Goal: Information Seeking & Learning: Learn about a topic

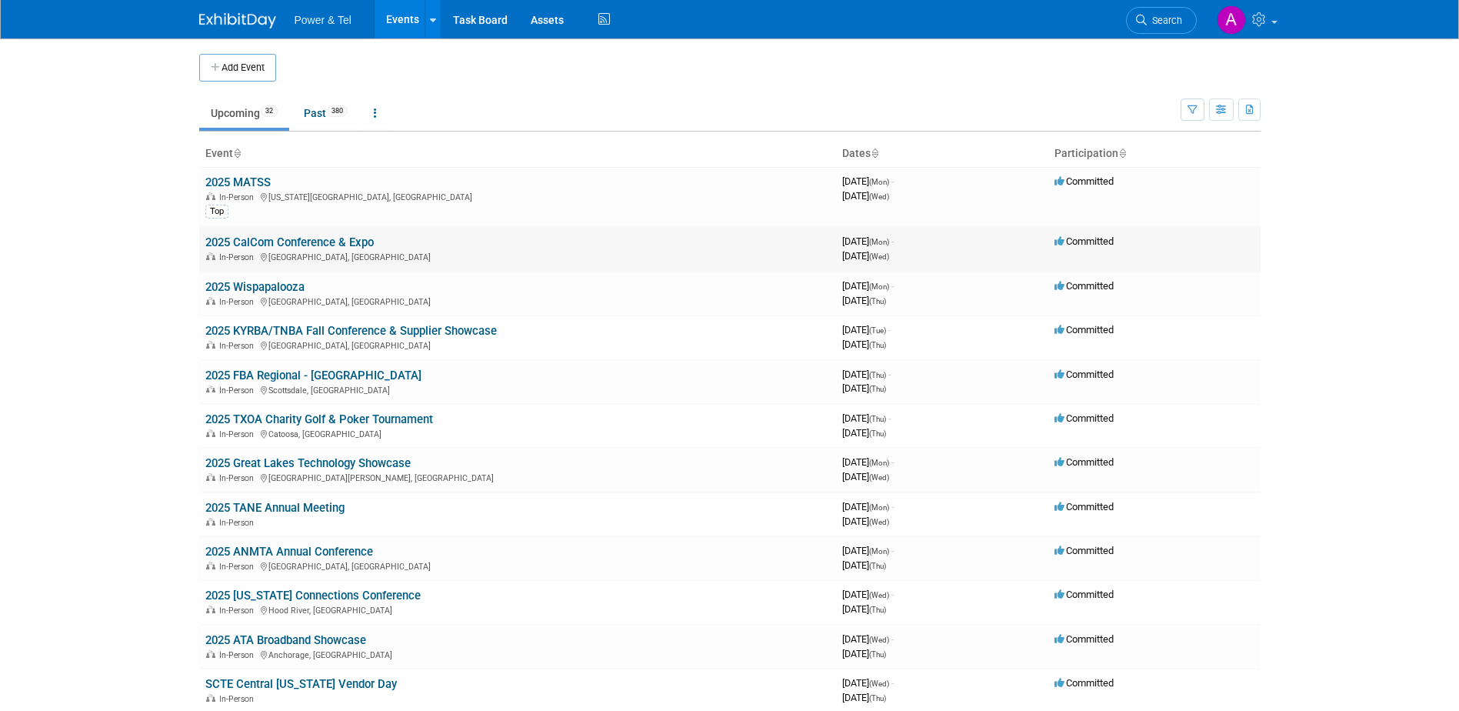
click at [317, 236] on link "2025 CalCom Conference & Expo" at bounding box center [289, 242] width 168 height 14
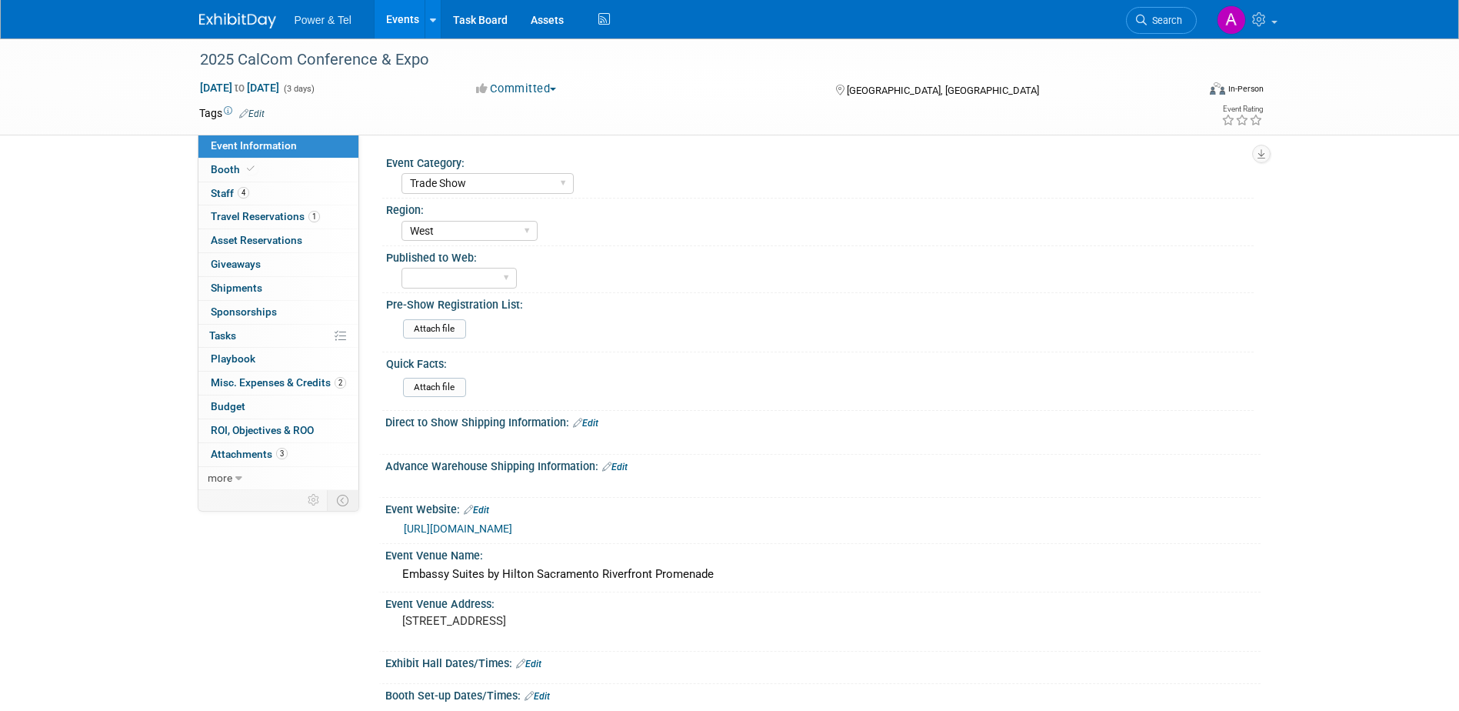
select select "Trade Show"
select select "West"
click at [287, 193] on link "4 Staff 4" at bounding box center [278, 193] width 160 height 23
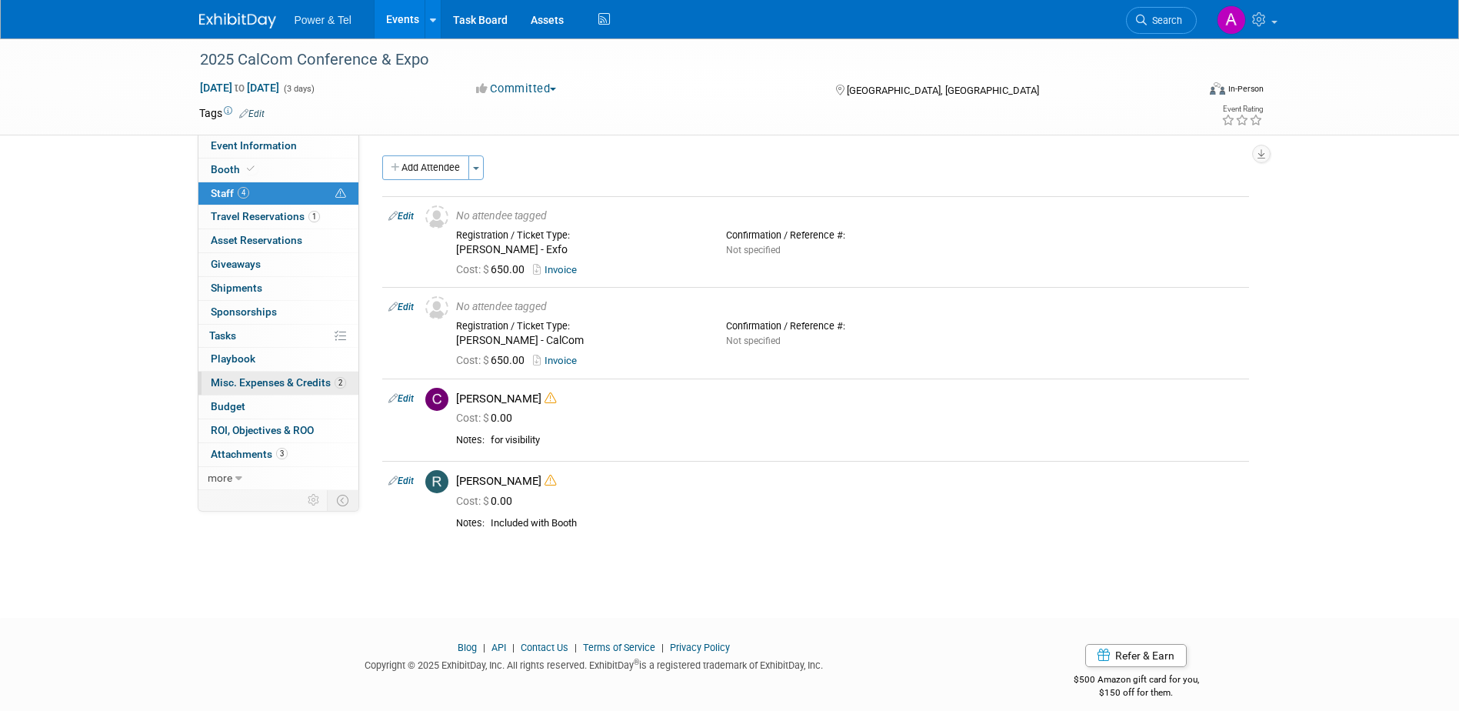
click at [259, 384] on span "Misc. Expenses & Credits 2" at bounding box center [278, 382] width 135 height 12
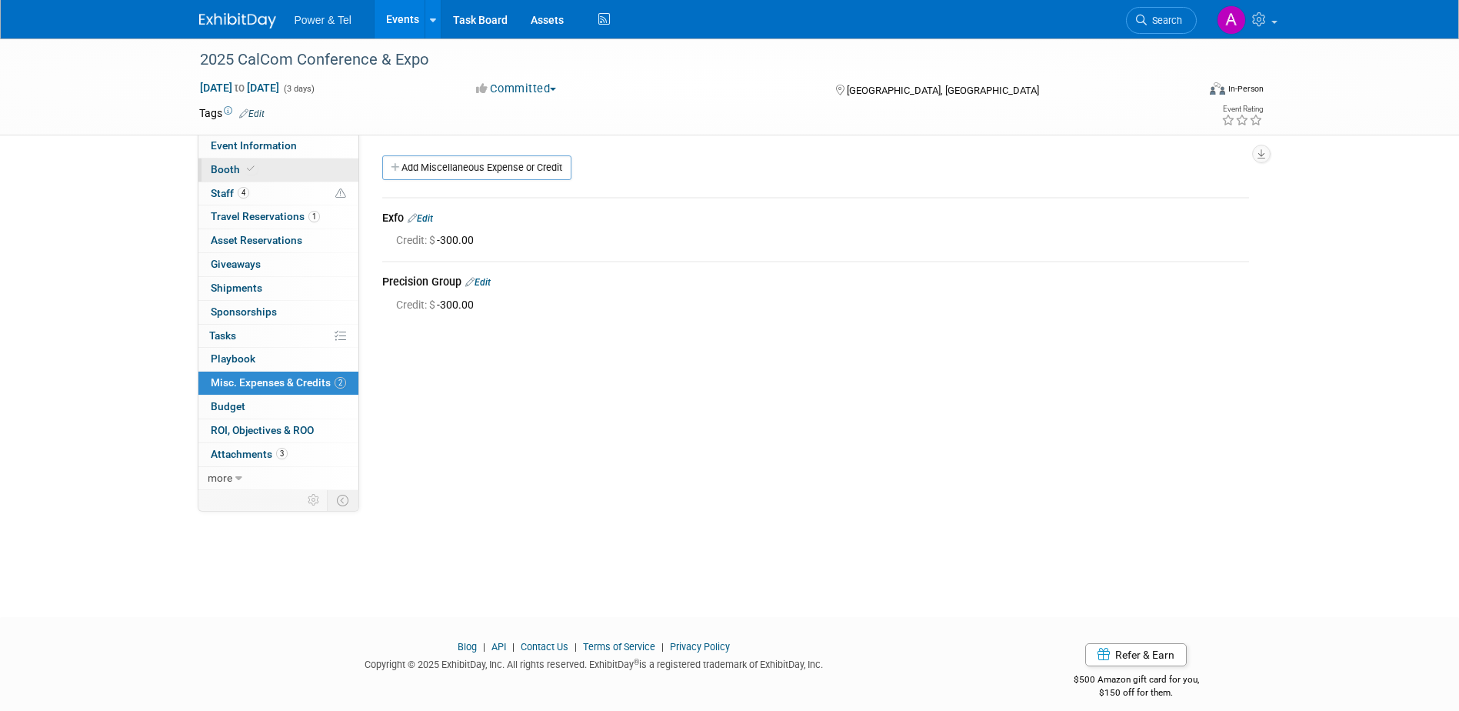
click at [275, 174] on link "Booth" at bounding box center [278, 169] width 160 height 23
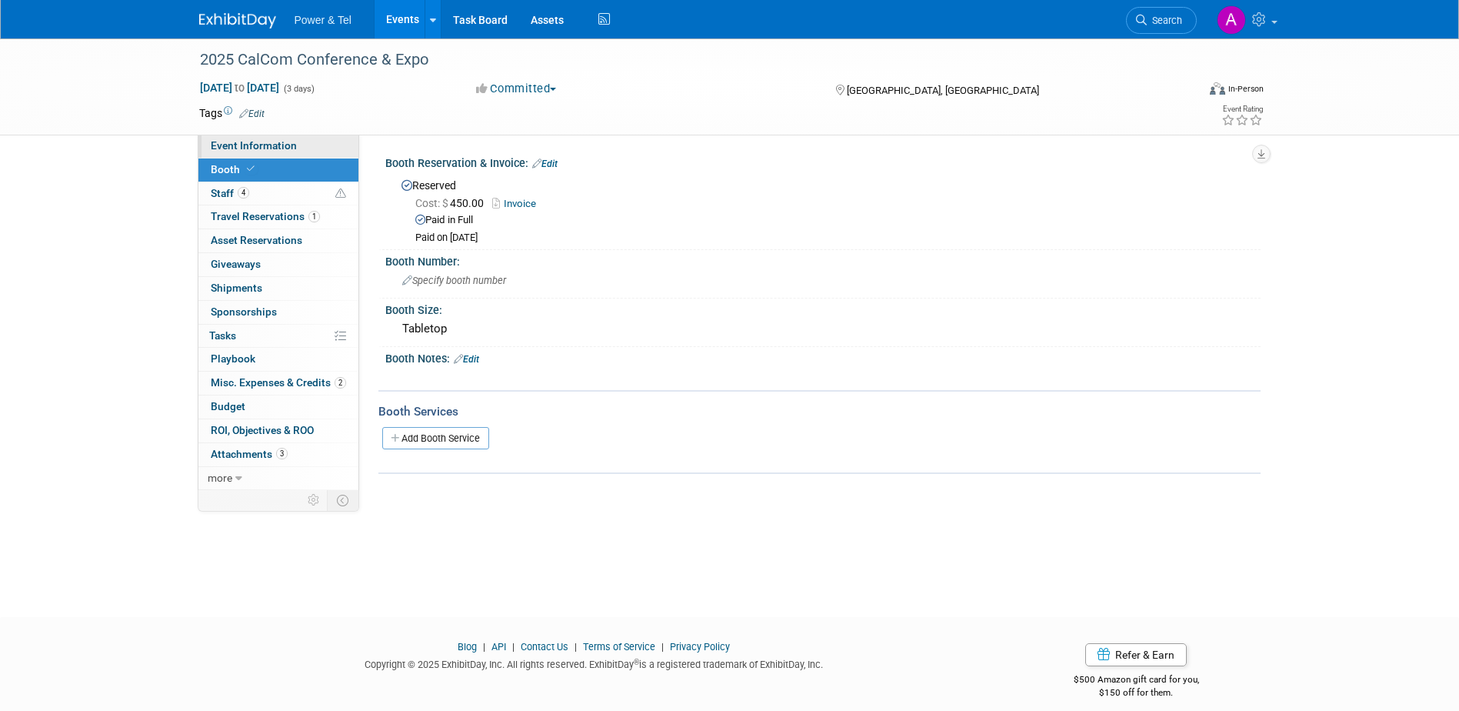
click at [289, 144] on span "Event Information" at bounding box center [254, 145] width 86 height 12
select select "Trade Show"
select select "West"
